Goal: Task Accomplishment & Management: Complete application form

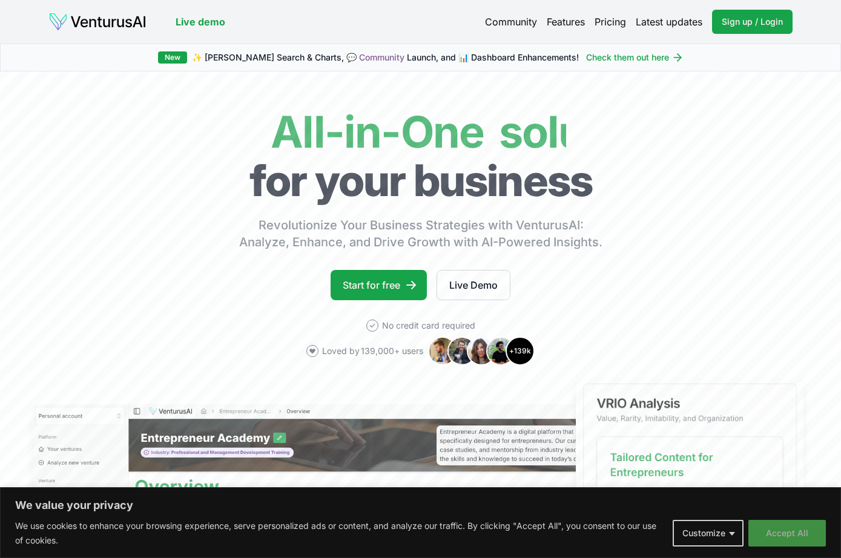
click at [789, 531] on button "Accept All" at bounding box center [788, 533] width 78 height 27
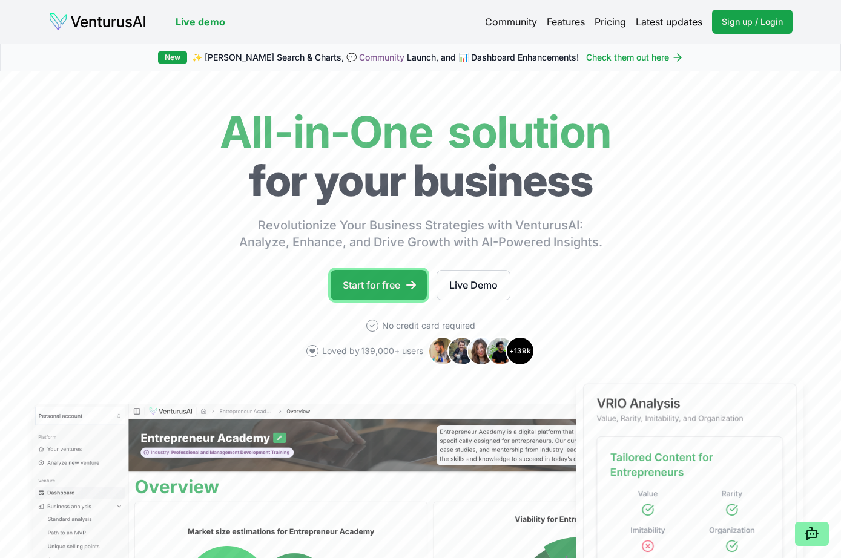
click at [377, 273] on link "Start for free" at bounding box center [379, 285] width 96 height 30
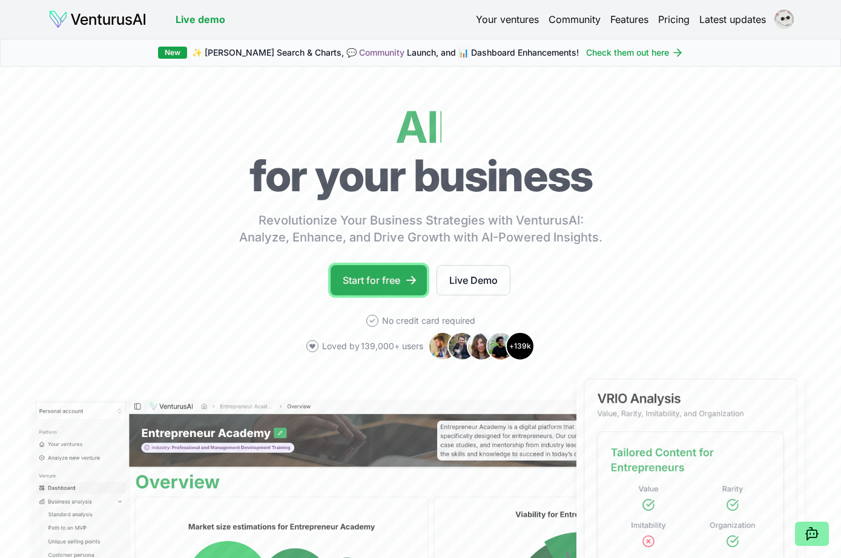
click at [377, 274] on link "Start for free" at bounding box center [379, 280] width 96 height 30
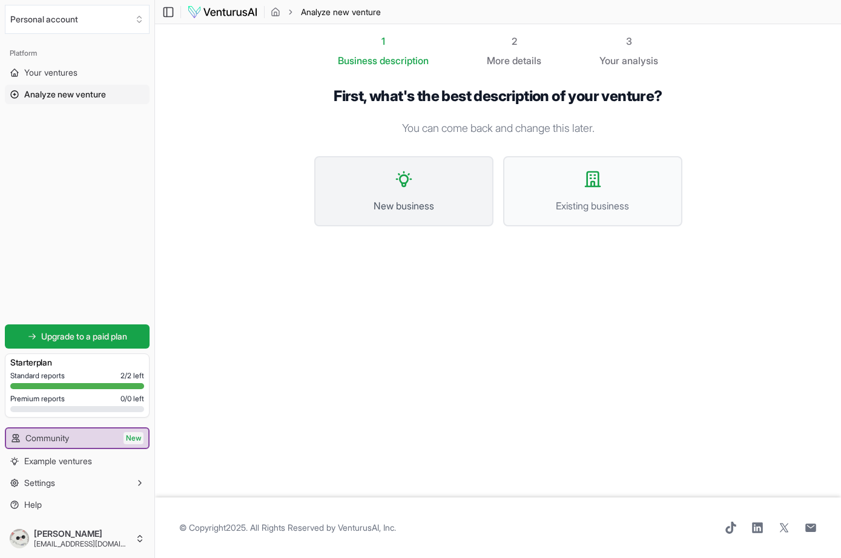
click at [431, 174] on button "New business" at bounding box center [403, 191] width 179 height 70
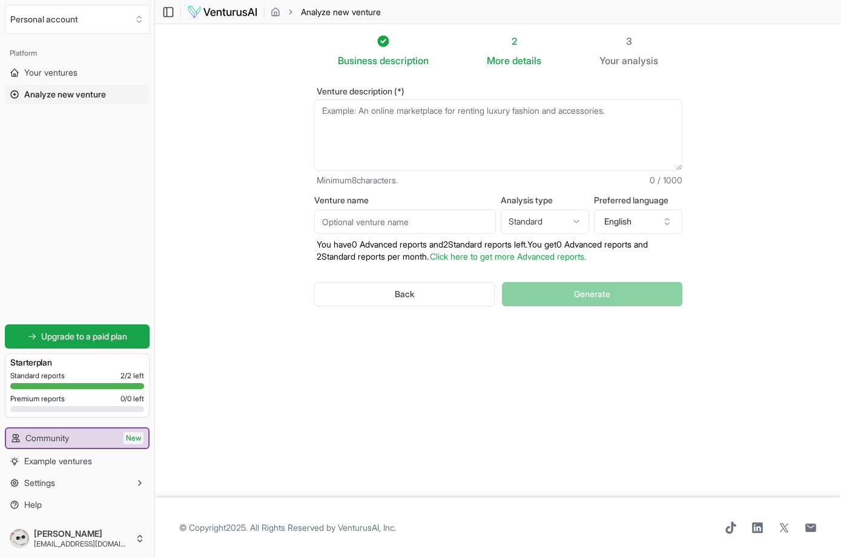
click at [477, 121] on textarea "Venture description (*)" at bounding box center [498, 134] width 368 height 71
click at [495, 369] on div "Business description 2 More details 3 Your analysis Venture description (*) Min…" at bounding box center [498, 252] width 407 height 436
click at [408, 117] on textarea "Venture description (*)" at bounding box center [498, 134] width 368 height 71
paste textarea "A modern specialty coffee shop offering premium, sustainably-sourced beverages …"
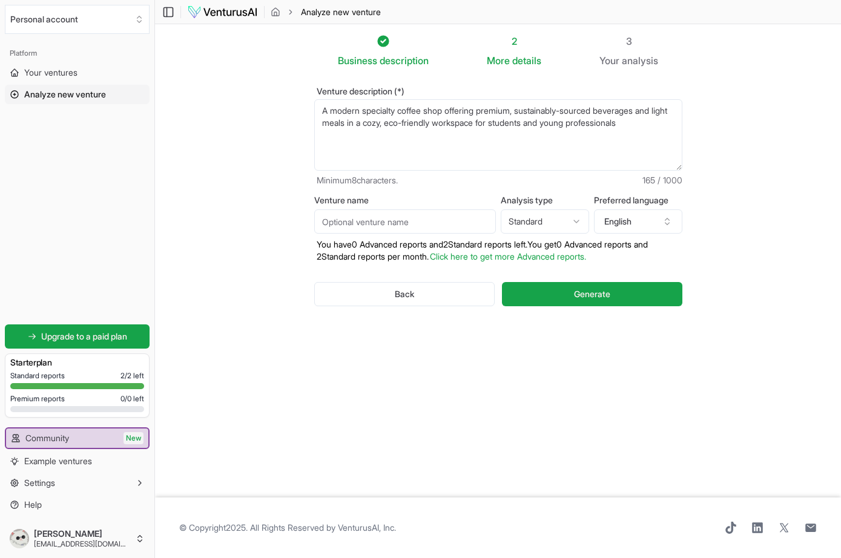
type textarea "A modern specialty coffee shop offering premium, sustainably-sourced beverages …"
click at [404, 208] on div "Venture name" at bounding box center [405, 215] width 182 height 38
click at [404, 211] on input "Venture name" at bounding box center [405, 222] width 182 height 24
type input "JMK"
click at [552, 229] on html "We value your privacy We use cookies to enhance your browsing experience, serve…" at bounding box center [420, 279] width 841 height 558
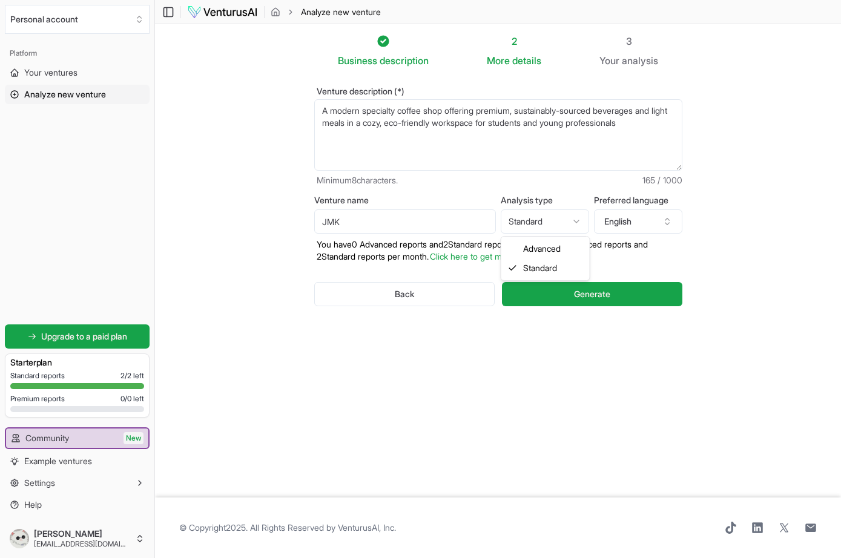
select select "advanced"
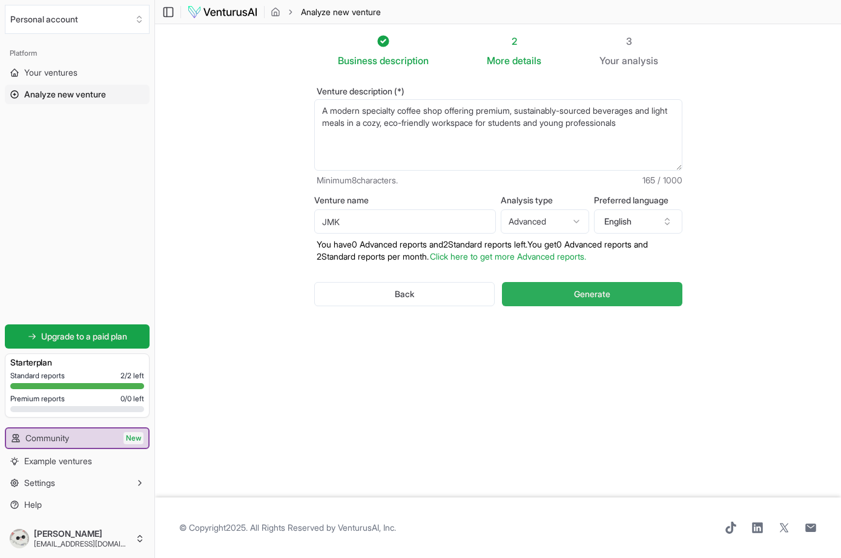
click at [575, 290] on span "Generate" at bounding box center [592, 294] width 36 height 12
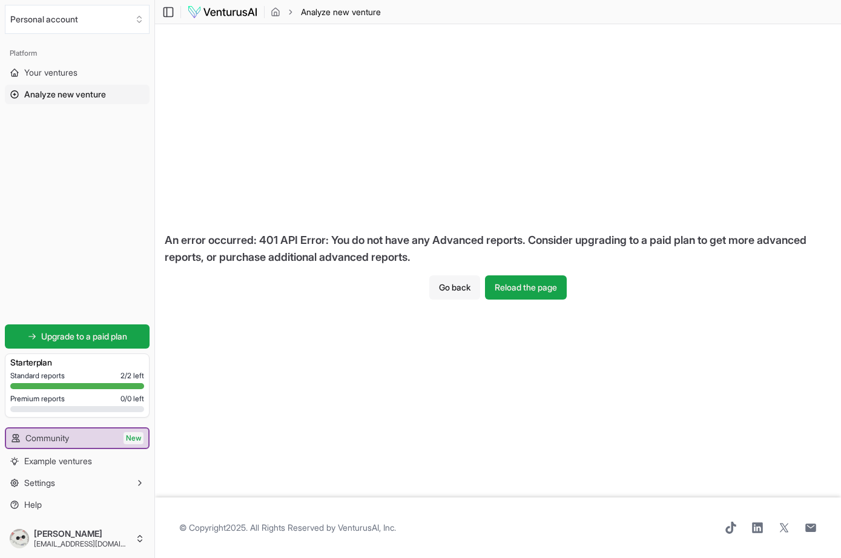
click at [442, 294] on button "Go back" at bounding box center [454, 288] width 51 height 24
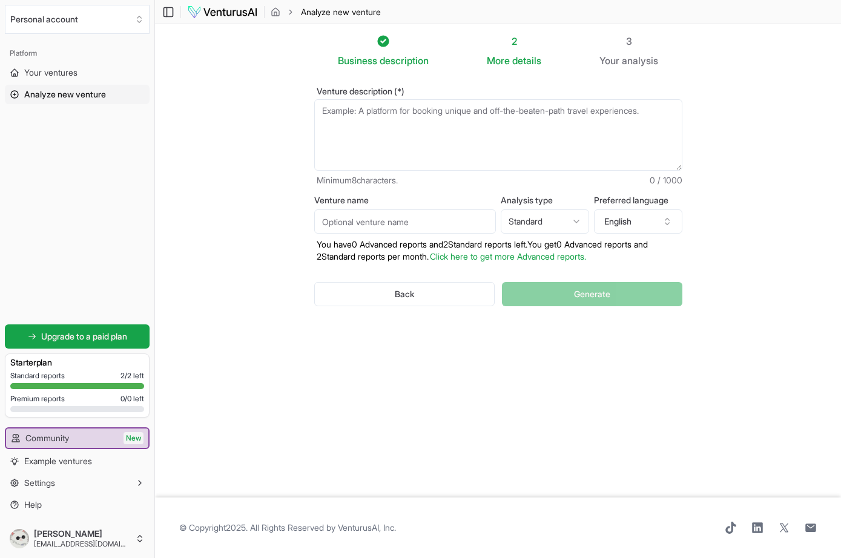
click at [454, 130] on textarea "Venture description (*)" at bounding box center [498, 134] width 368 height 71
paste textarea "A modern specialty coffee shop offering premium, sustainably-sourced beverages …"
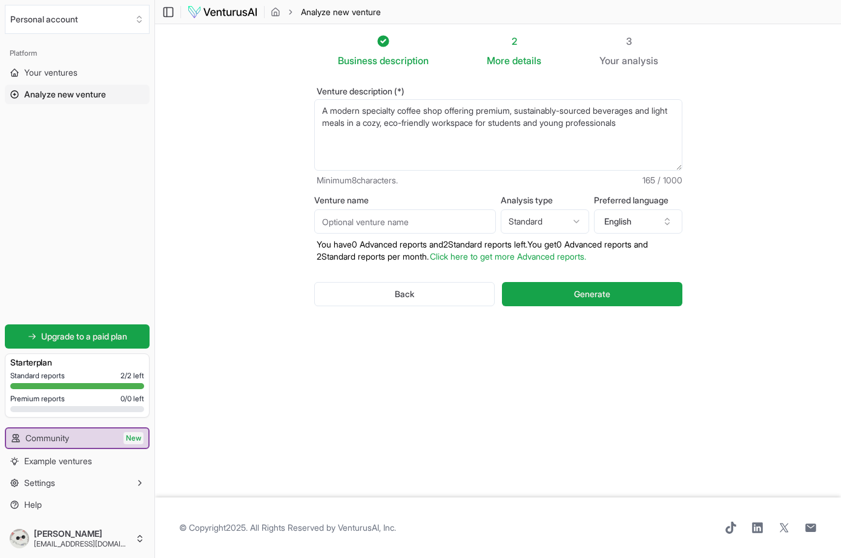
type textarea "A modern specialty coffee shop offering premium, sustainably-sourced beverages …"
click at [383, 216] on input "Venture name" at bounding box center [405, 222] width 182 height 24
type input "JMK"
click at [588, 316] on div "Back Generate" at bounding box center [498, 294] width 368 height 63
click at [577, 291] on span "Generate" at bounding box center [592, 294] width 36 height 12
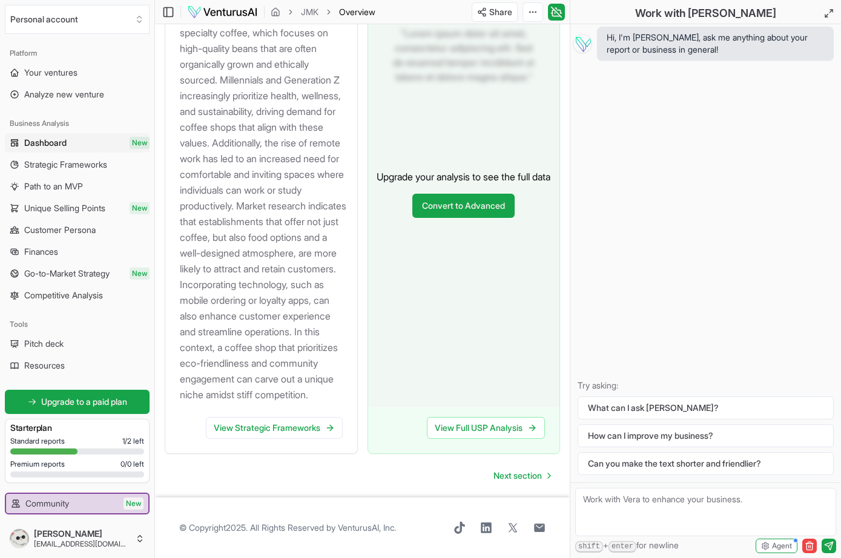
scroll to position [1675, 0]
click at [283, 431] on link "View Strategic Frameworks" at bounding box center [274, 428] width 137 height 22
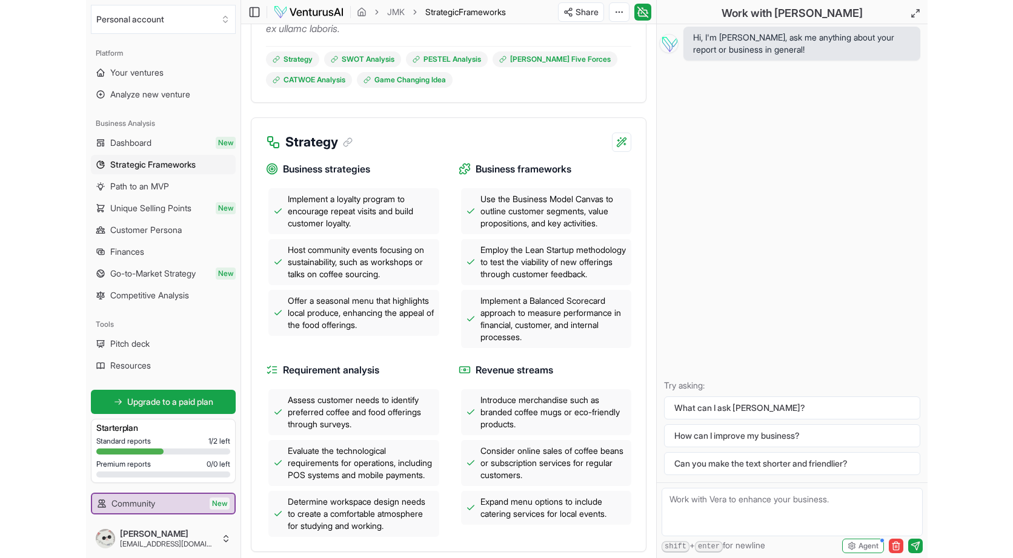
scroll to position [451, 0]
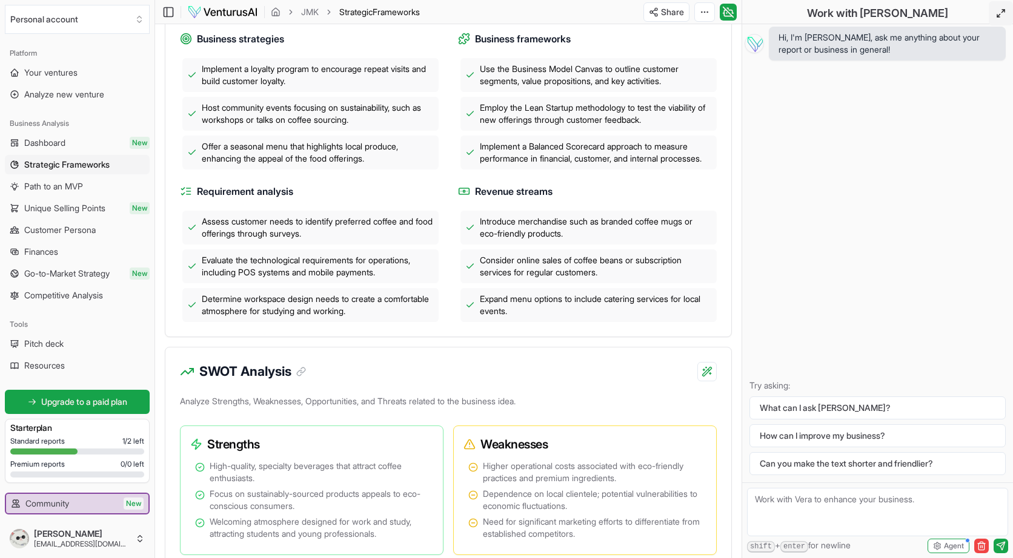
click at [841, 13] on icon at bounding box center [1001, 13] width 10 height 10
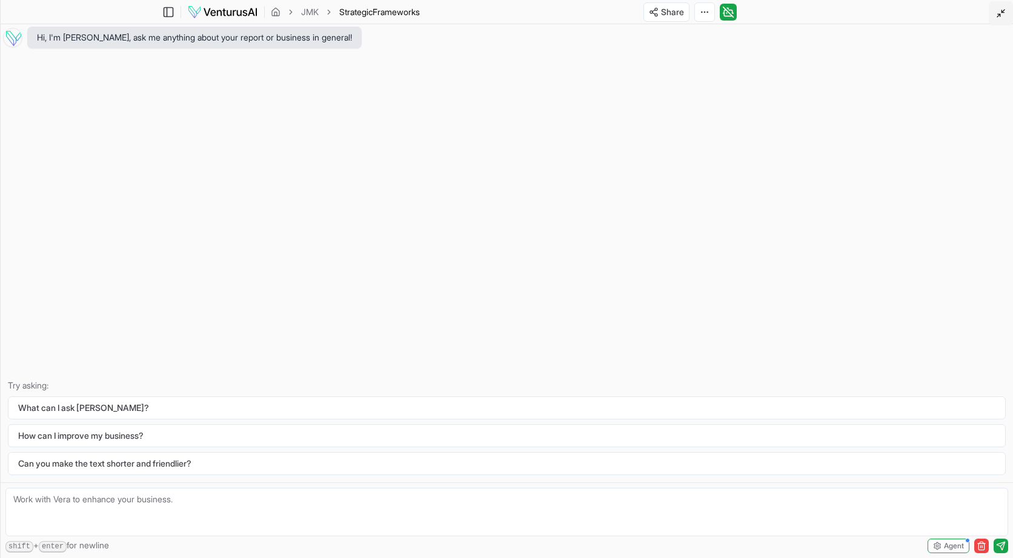
click at [841, 13] on icon at bounding box center [1001, 13] width 10 height 10
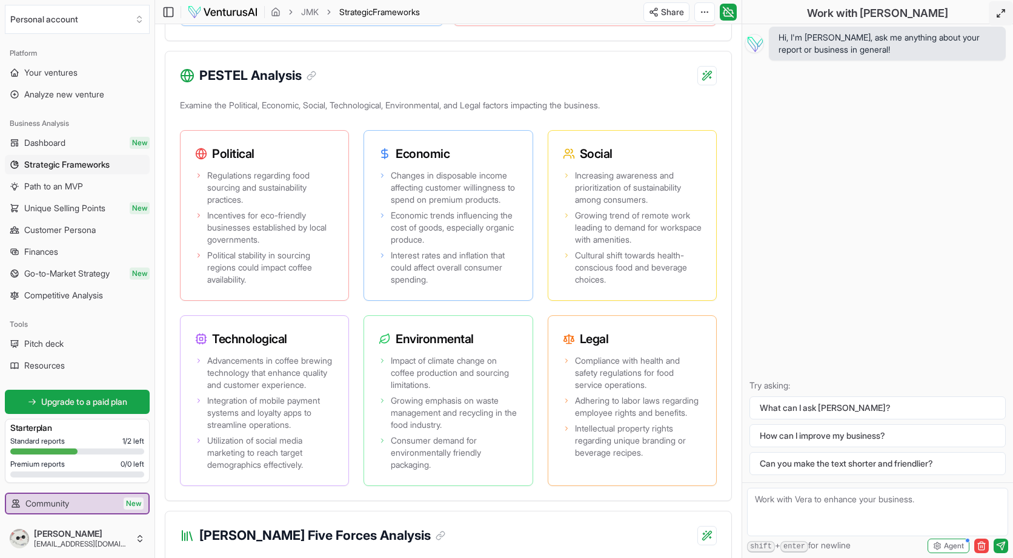
scroll to position [0, 0]
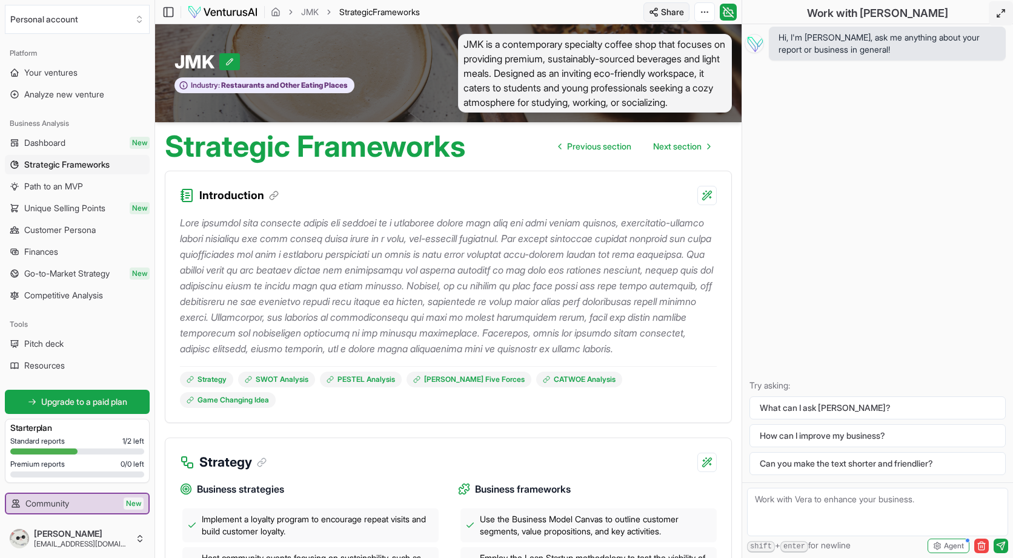
click at [655, 13] on html "We value your privacy We use cookies to enhance your browsing experience, serve…" at bounding box center [506, 279] width 1013 height 558
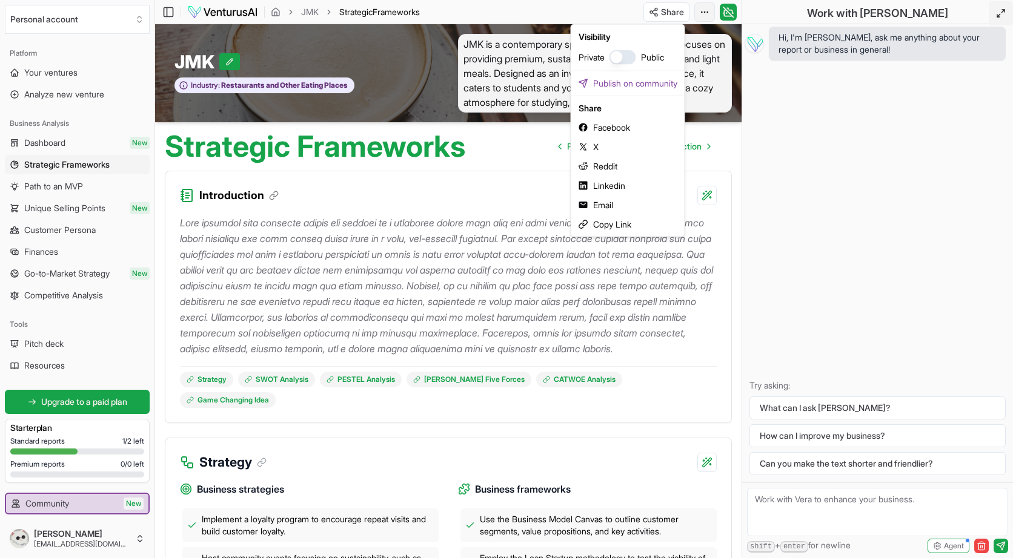
click at [708, 8] on html "We value your privacy We use cookies to enhance your browsing experience, serve…" at bounding box center [506, 279] width 1013 height 558
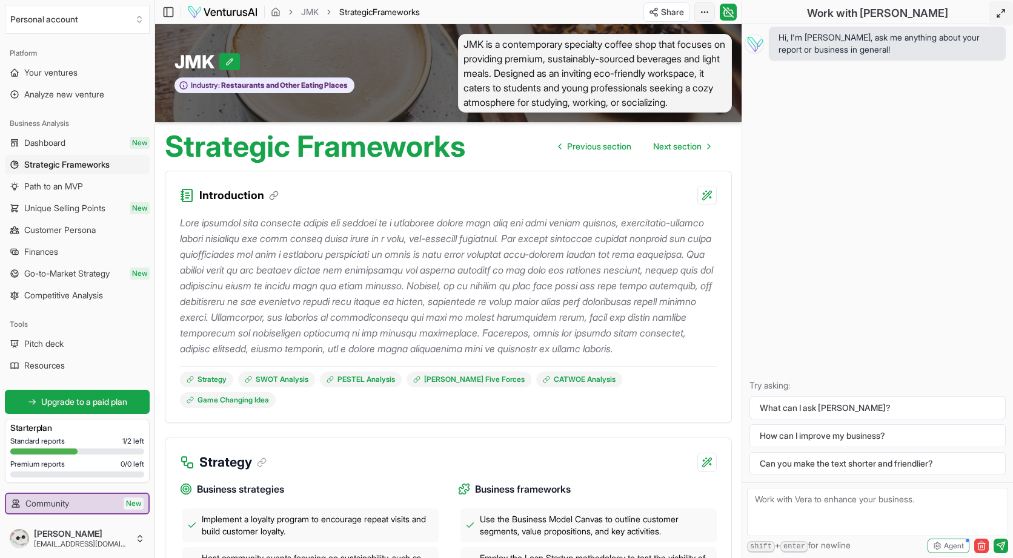
click at [708, 11] on html "We value your privacy We use cookies to enhance your browsing experience, serve…" at bounding box center [506, 279] width 1013 height 558
click at [663, 56] on div "Download PDF" at bounding box center [658, 56] width 99 height 19
click at [319, 7] on link "JMK" at bounding box center [310, 12] width 18 height 12
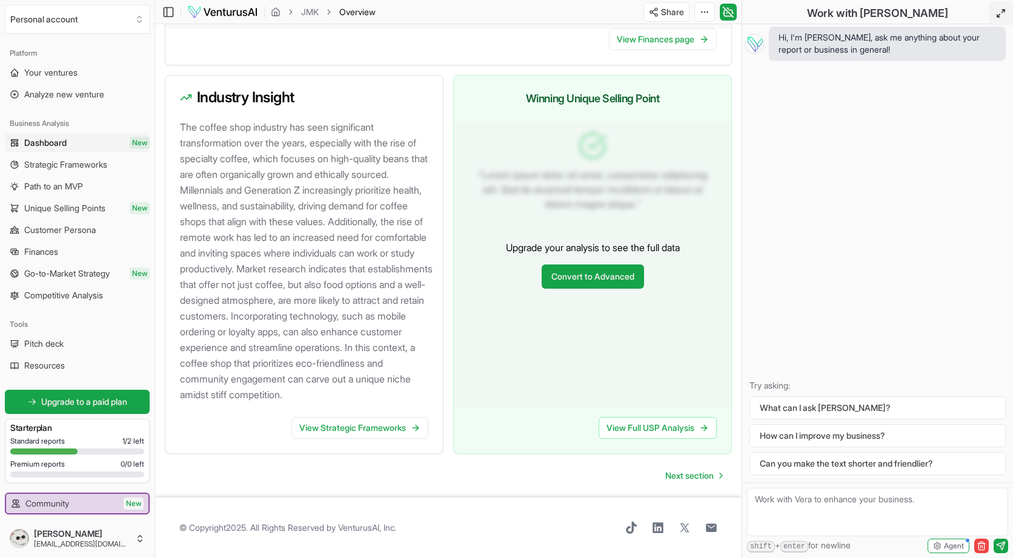
scroll to position [1316, 0]
click at [698, 473] on span "Next section" at bounding box center [689, 476] width 48 height 12
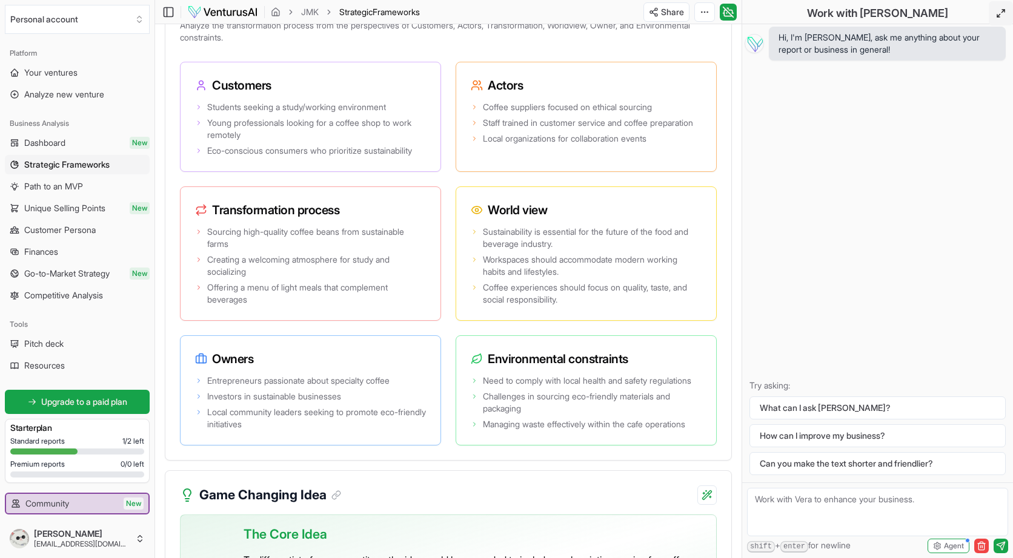
scroll to position [2666, 0]
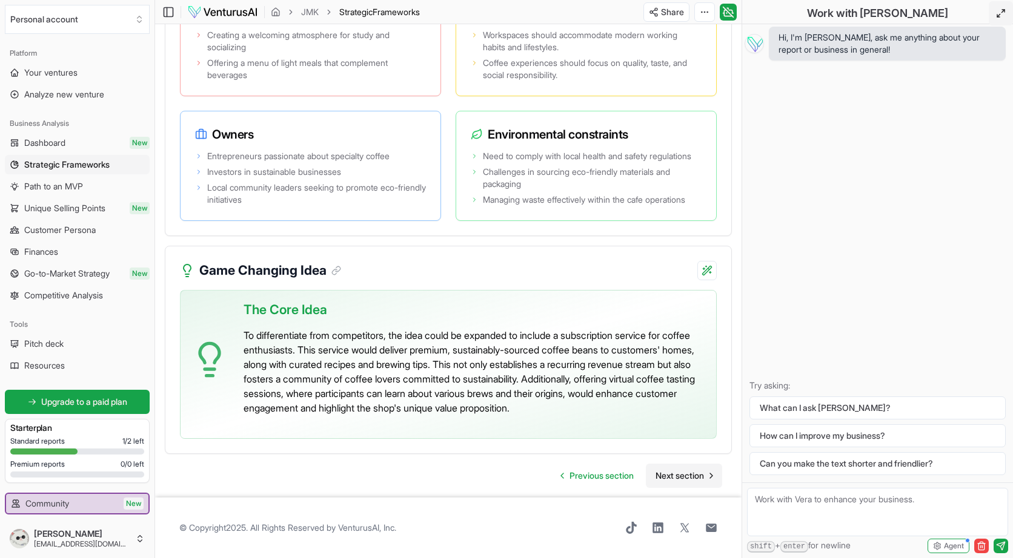
click at [700, 477] on span "Next section" at bounding box center [679, 476] width 48 height 12
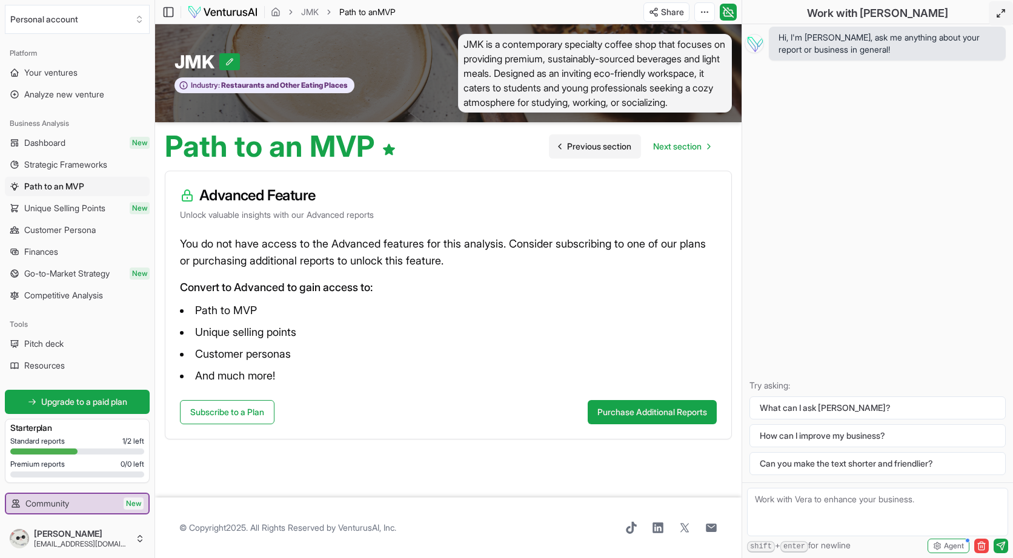
click at [604, 153] on span "Previous section" at bounding box center [599, 147] width 64 height 12
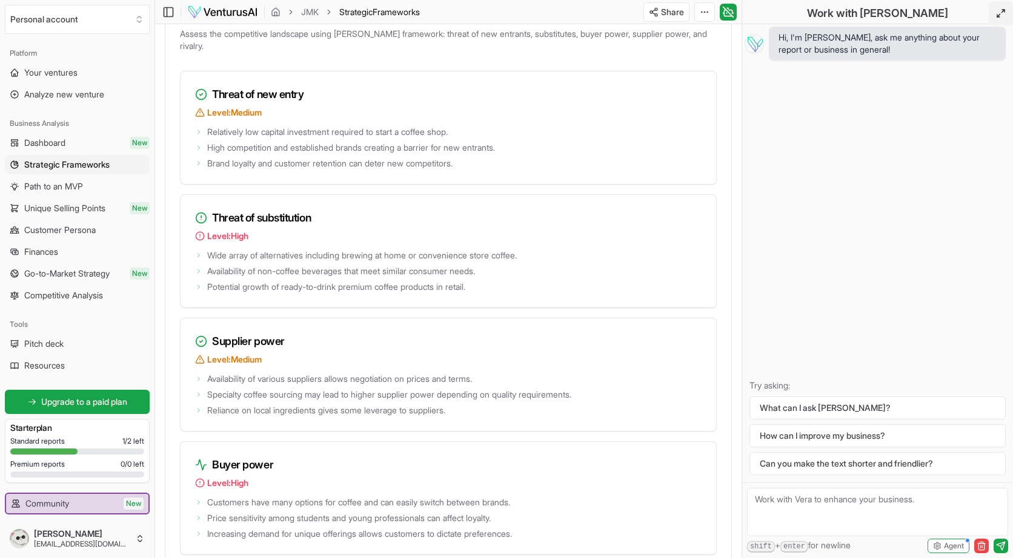
scroll to position [1723, 0]
